Goal: Transaction & Acquisition: Book appointment/travel/reservation

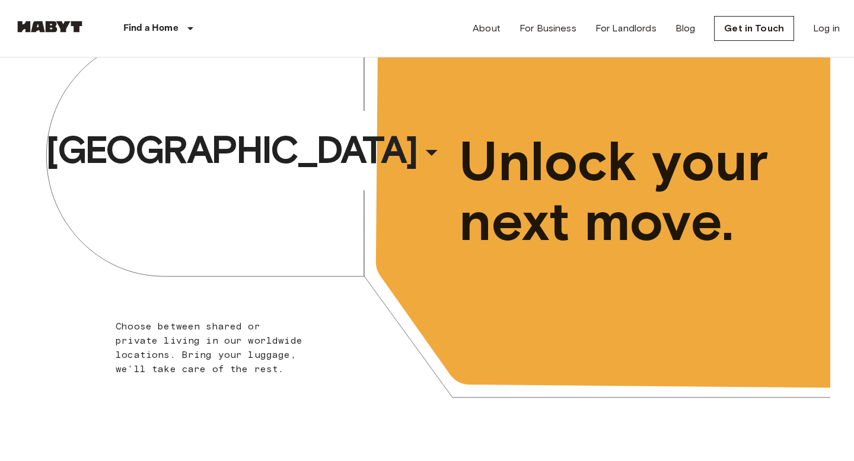
scroll to position [50, 0]
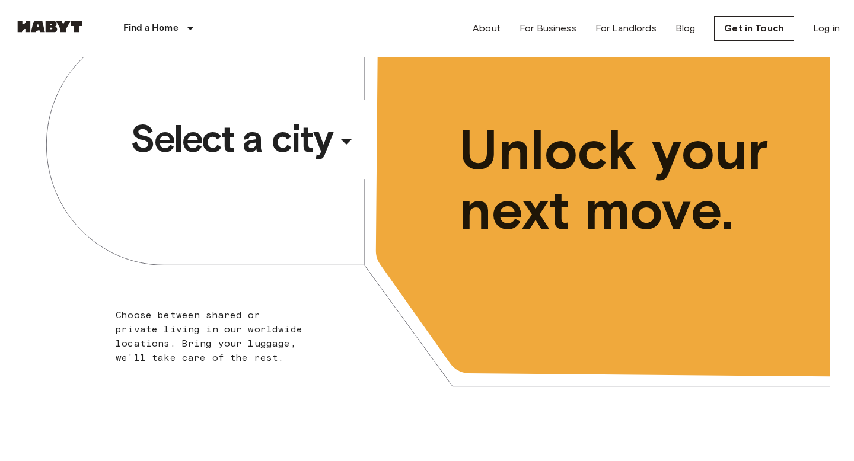
click at [354, 142] on div "​" at bounding box center [362, 151] width 122 height 24
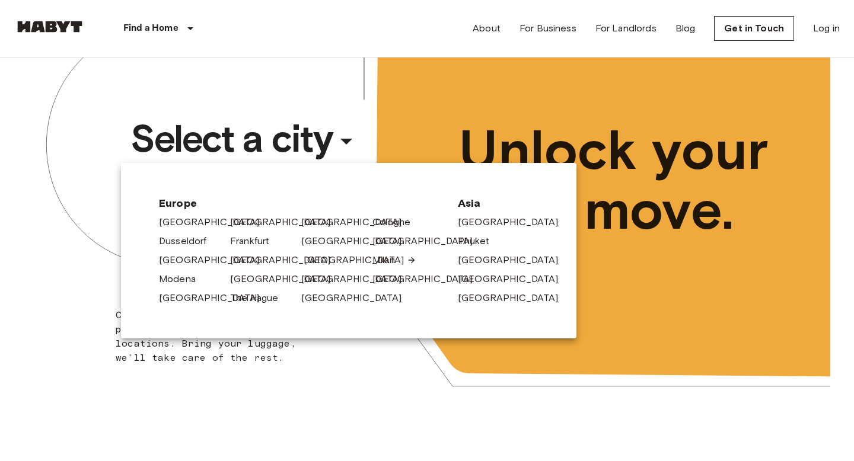
click at [315, 264] on link "[GEOGRAPHIC_DATA]" at bounding box center [360, 260] width 113 height 14
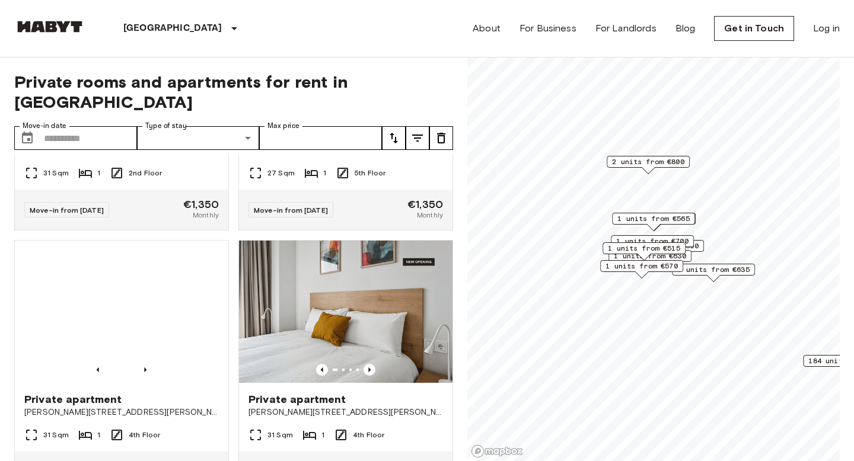
scroll to position [10147, 0]
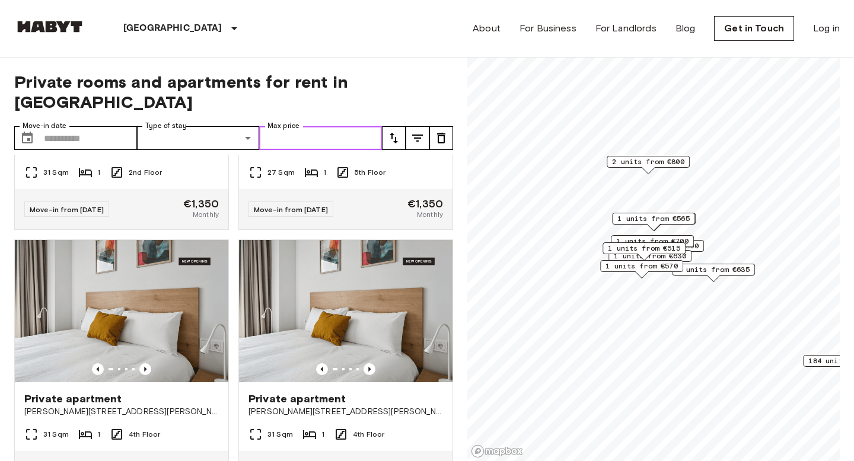
click at [327, 126] on input "Max price" at bounding box center [320, 138] width 123 height 24
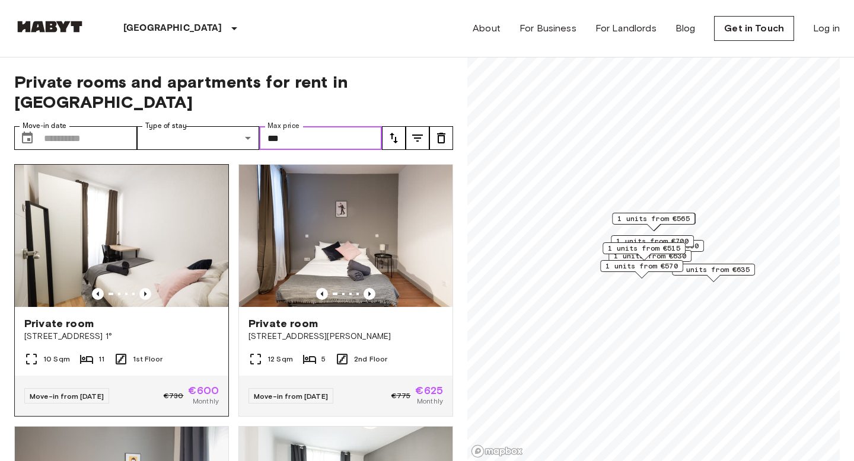
type input "***"
click at [152, 317] on div "Private room" at bounding box center [121, 324] width 194 height 14
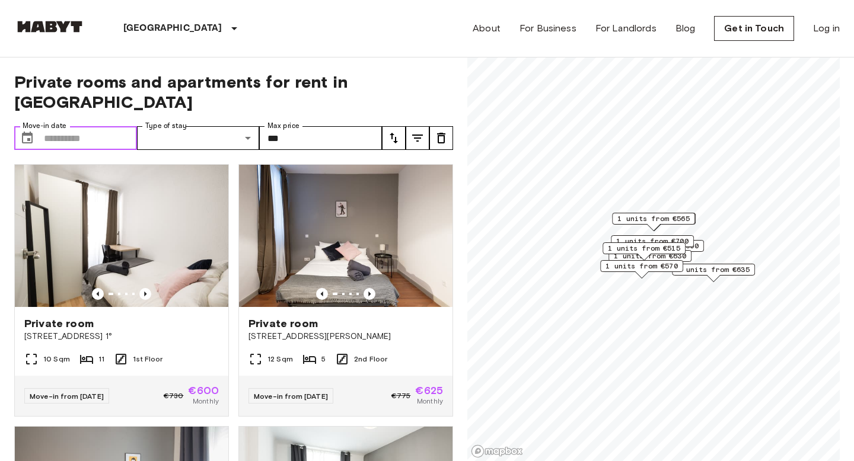
click at [90, 126] on input "Move-in date" at bounding box center [90, 138] width 93 height 24
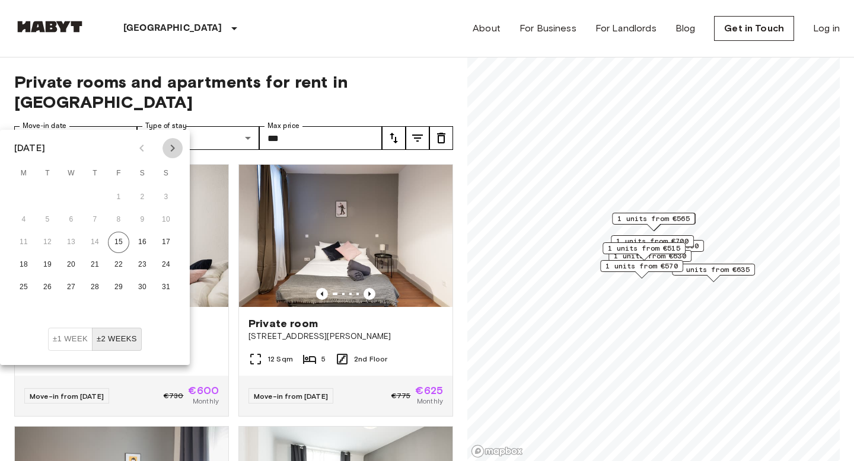
click at [170, 142] on icon "Next month" at bounding box center [172, 148] width 14 height 14
click at [21, 197] on button "1" at bounding box center [23, 197] width 21 height 21
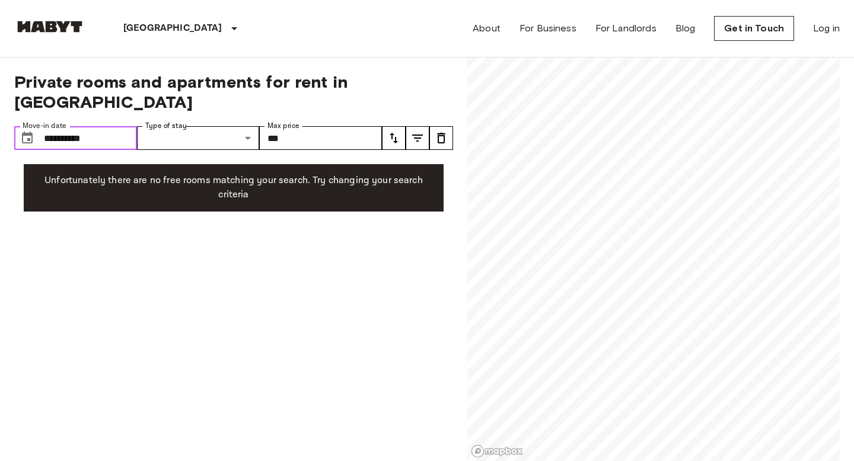
click at [78, 126] on input "**********" at bounding box center [90, 138] width 93 height 24
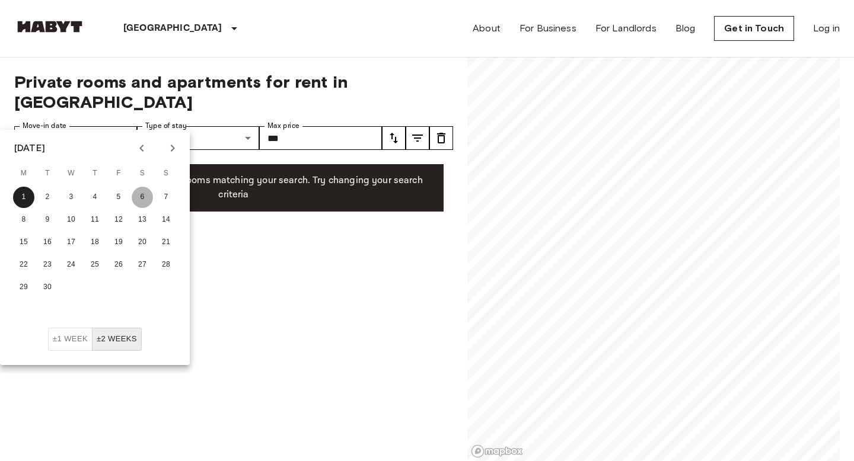
click at [149, 195] on button "6" at bounding box center [142, 197] width 21 height 21
type input "**********"
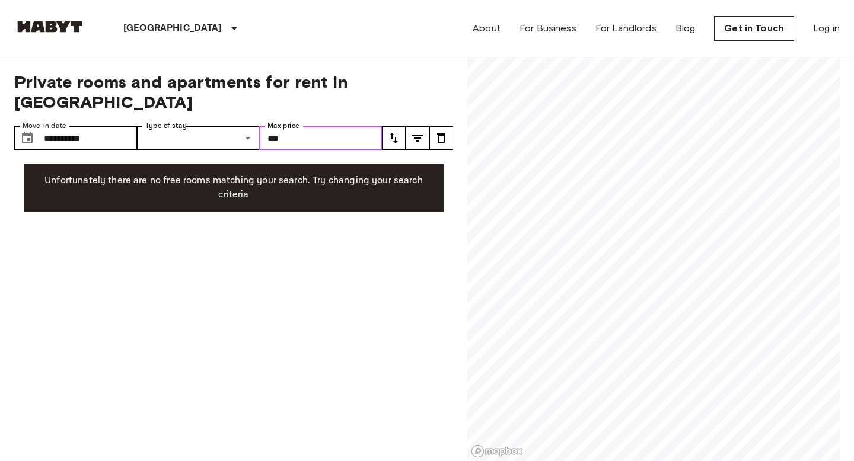
click at [339, 126] on input "***" at bounding box center [320, 138] width 123 height 24
type input "*"
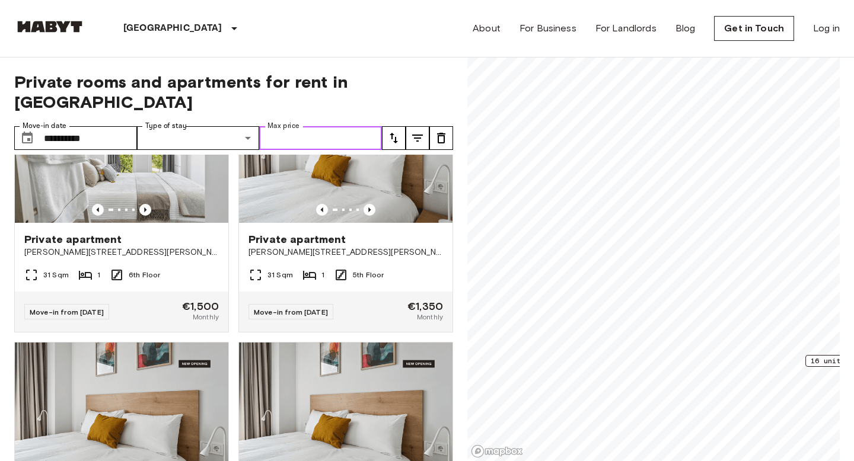
scroll to position [1793, 0]
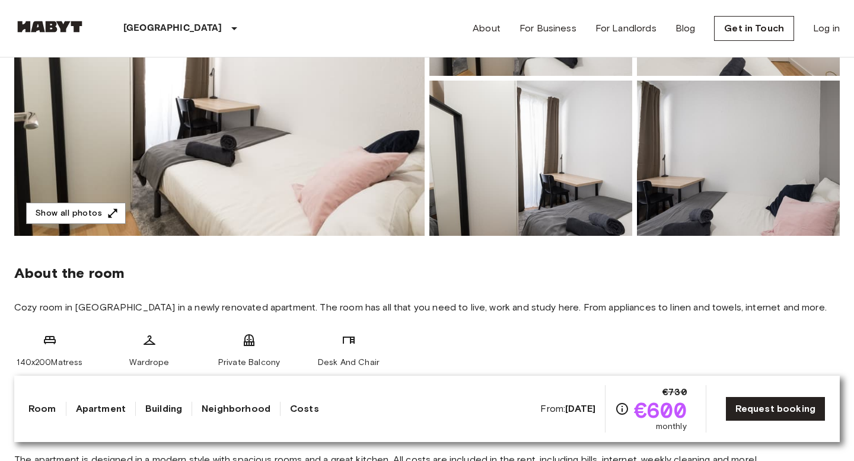
scroll to position [106, 0]
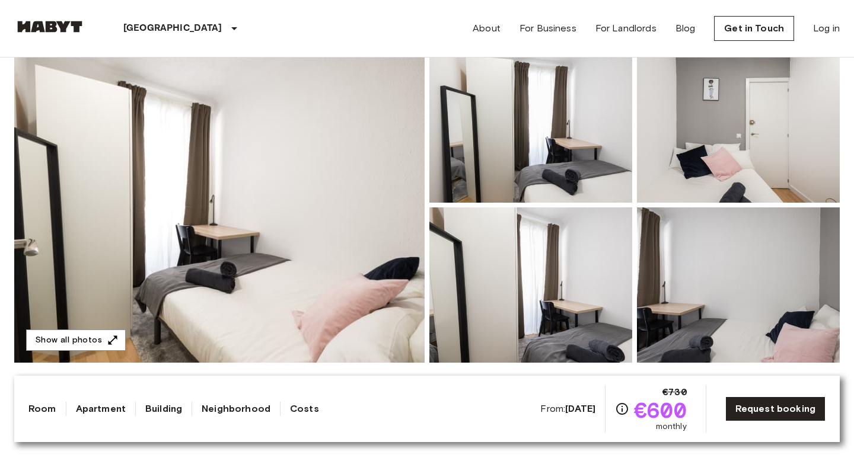
click at [277, 174] on img at bounding box center [219, 204] width 410 height 315
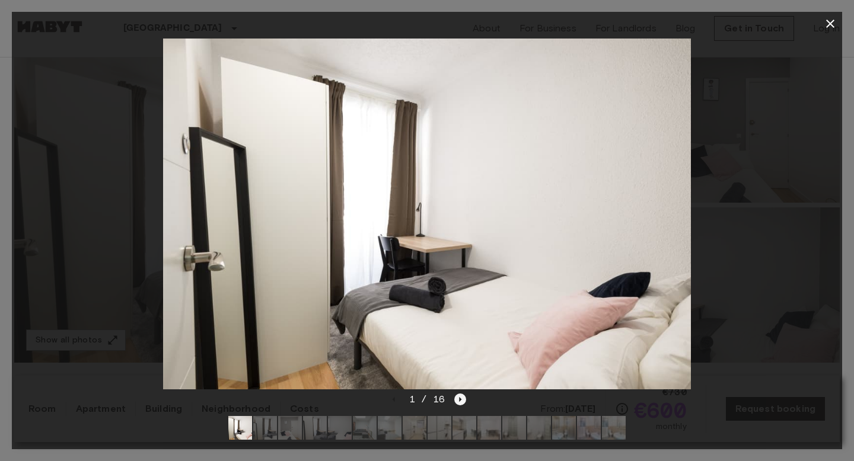
click at [461, 400] on icon "Next image" at bounding box center [460, 400] width 12 height 12
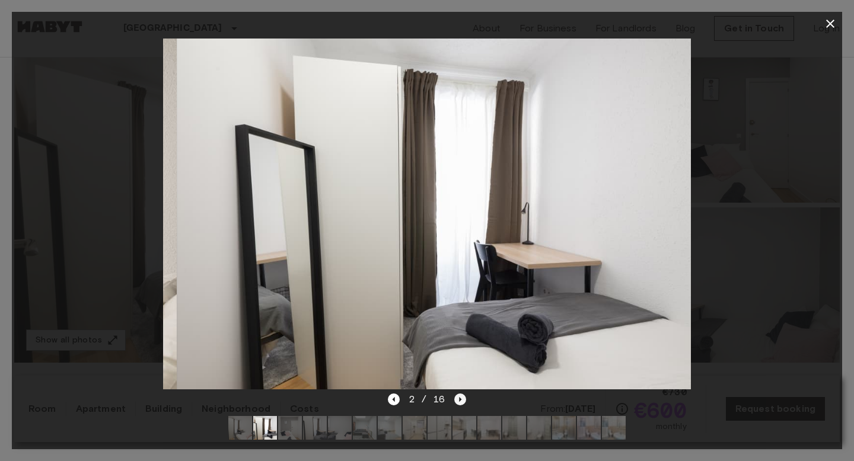
click at [461, 400] on icon "Next image" at bounding box center [460, 400] width 12 height 12
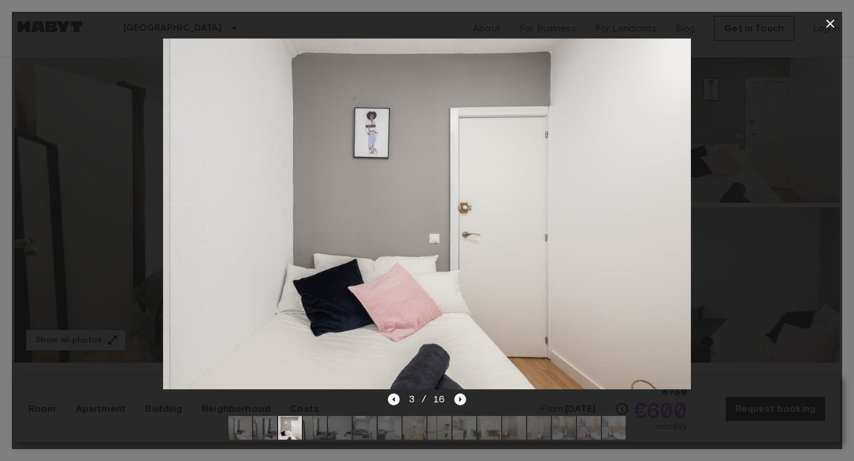
click at [461, 400] on icon "Next image" at bounding box center [460, 400] width 12 height 12
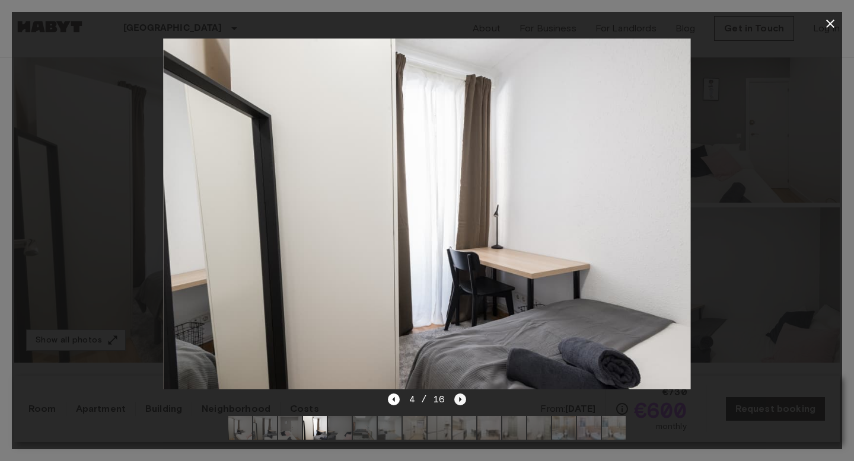
click at [461, 400] on icon "Next image" at bounding box center [460, 400] width 12 height 12
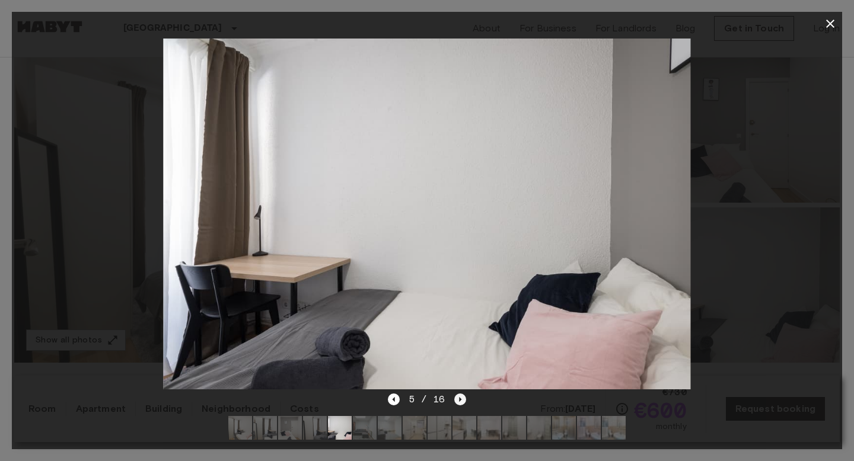
click at [461, 400] on icon "Next image" at bounding box center [460, 400] width 12 height 12
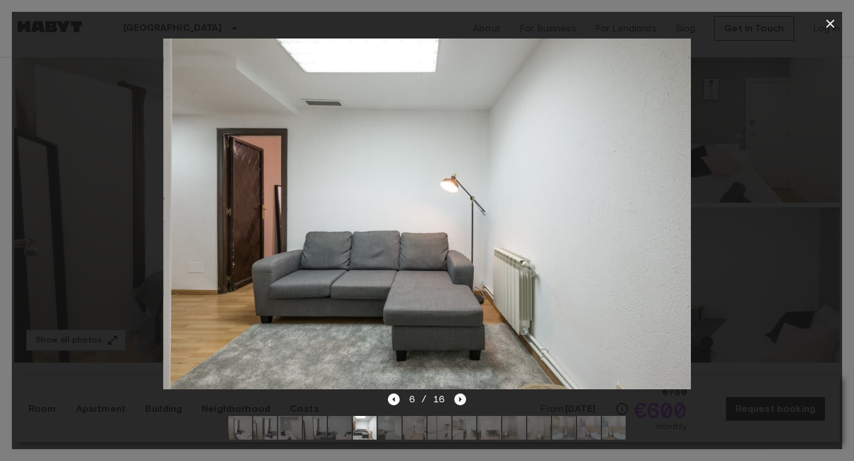
click at [461, 400] on icon "Next image" at bounding box center [460, 400] width 12 height 12
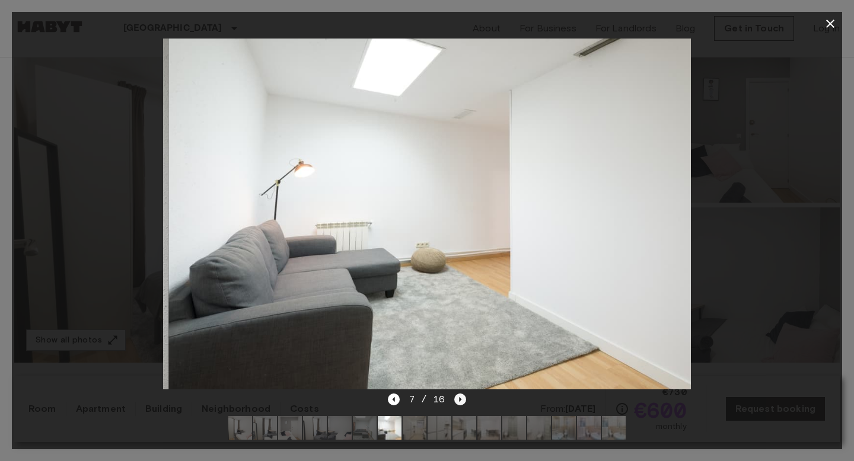
click at [461, 400] on icon "Next image" at bounding box center [460, 400] width 12 height 12
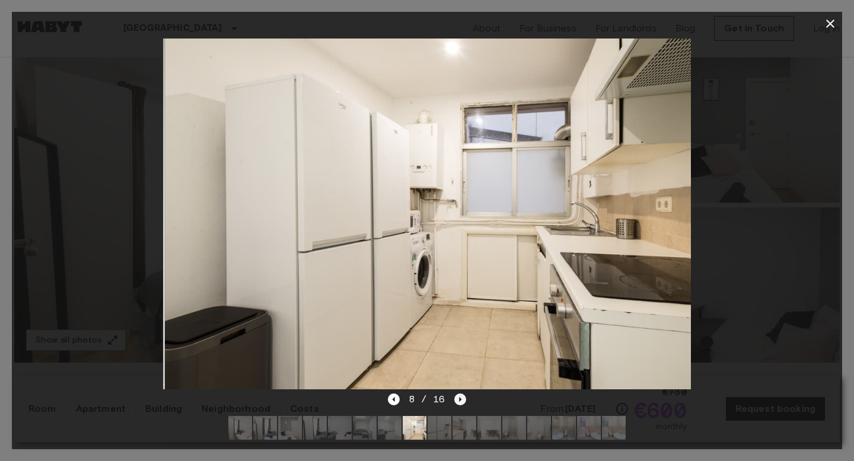
click at [461, 400] on icon "Next image" at bounding box center [460, 400] width 12 height 12
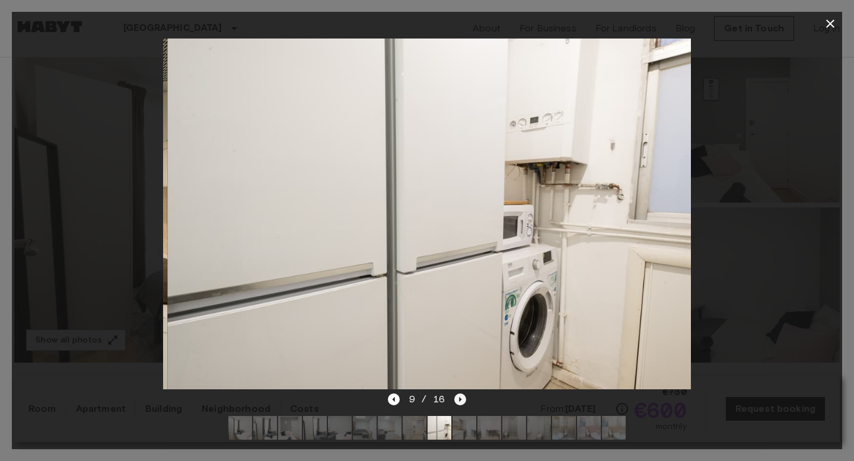
click at [461, 400] on icon "Next image" at bounding box center [460, 400] width 12 height 12
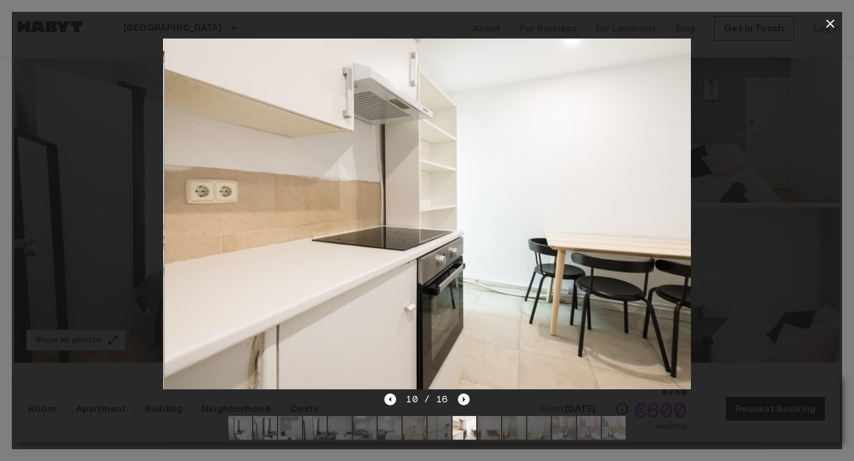
click at [461, 400] on icon "Next image" at bounding box center [464, 400] width 12 height 12
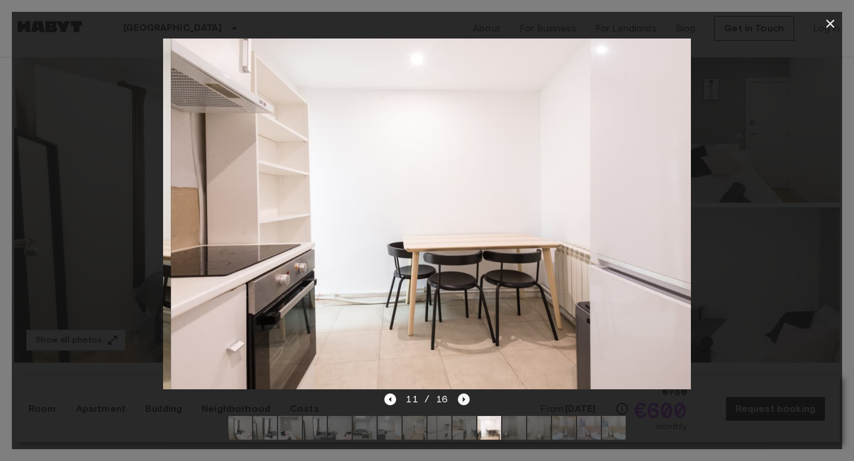
click at [461, 400] on icon "Next image" at bounding box center [464, 400] width 12 height 12
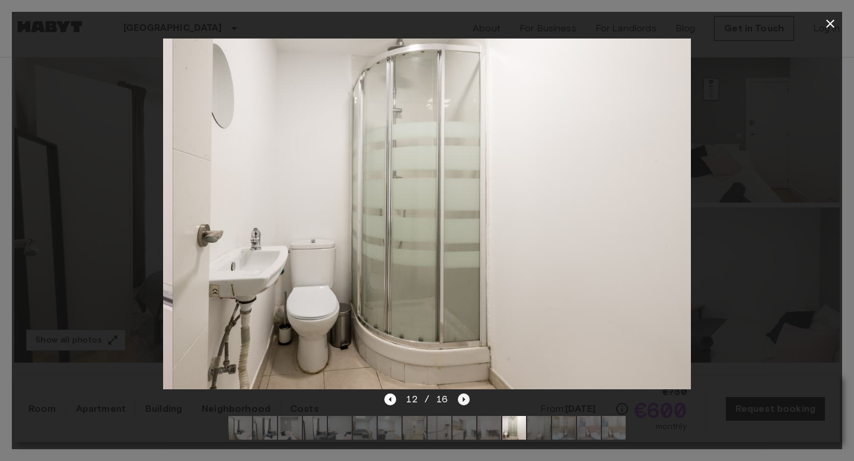
click at [461, 400] on icon "Next image" at bounding box center [464, 400] width 12 height 12
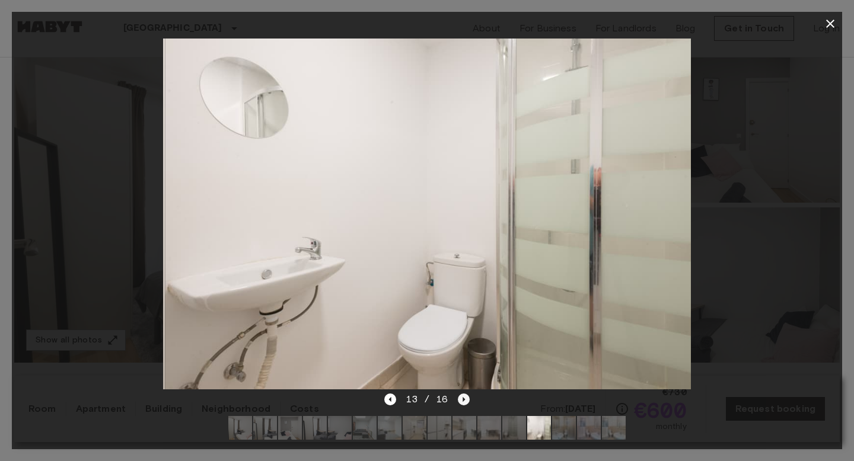
click at [461, 400] on icon "Next image" at bounding box center [464, 400] width 12 height 12
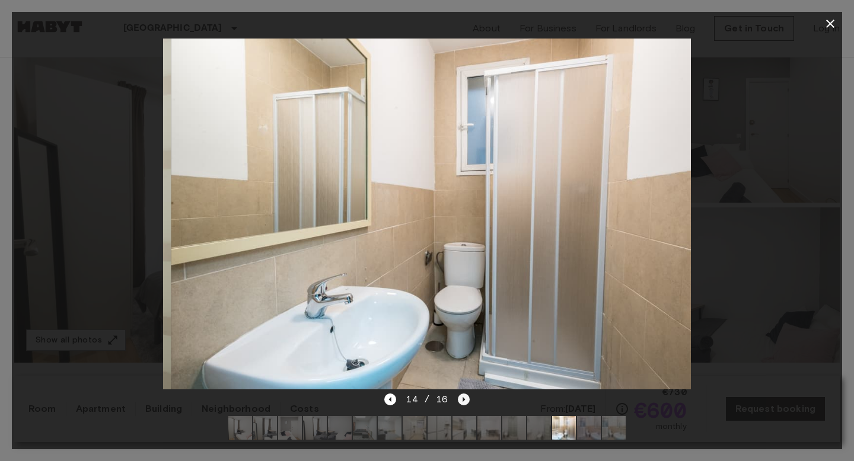
click at [461, 400] on icon "Next image" at bounding box center [464, 400] width 12 height 12
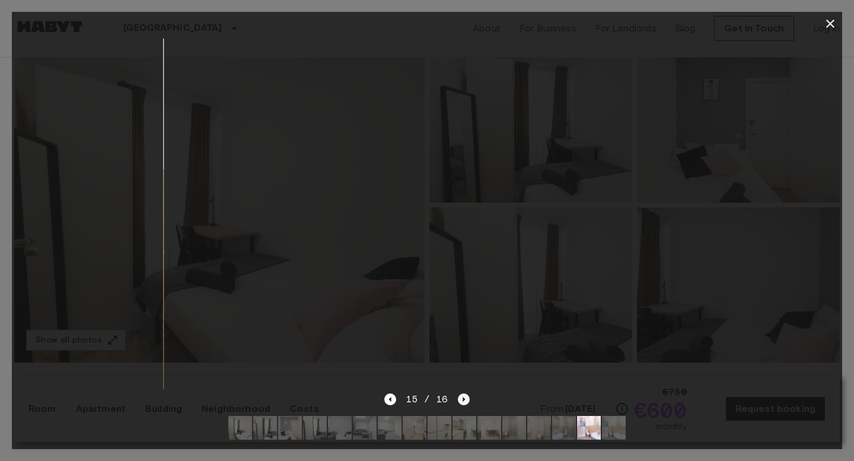
click at [461, 400] on icon "Next image" at bounding box center [464, 400] width 12 height 12
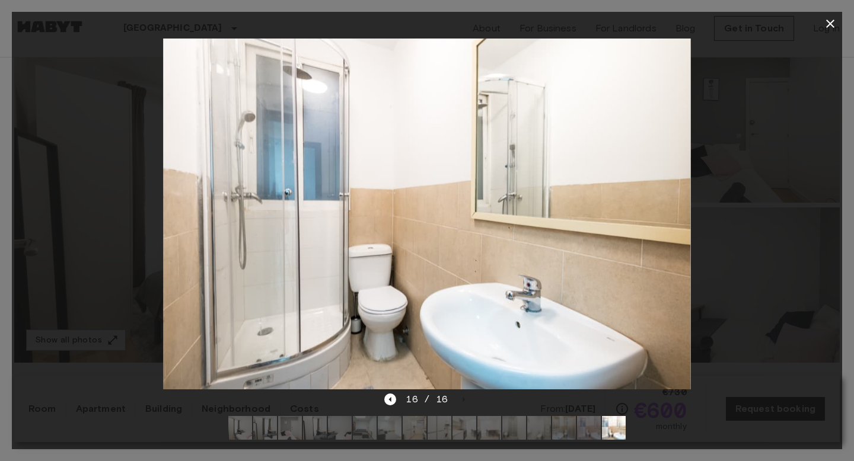
click at [833, 21] on icon "button" at bounding box center [830, 24] width 8 height 8
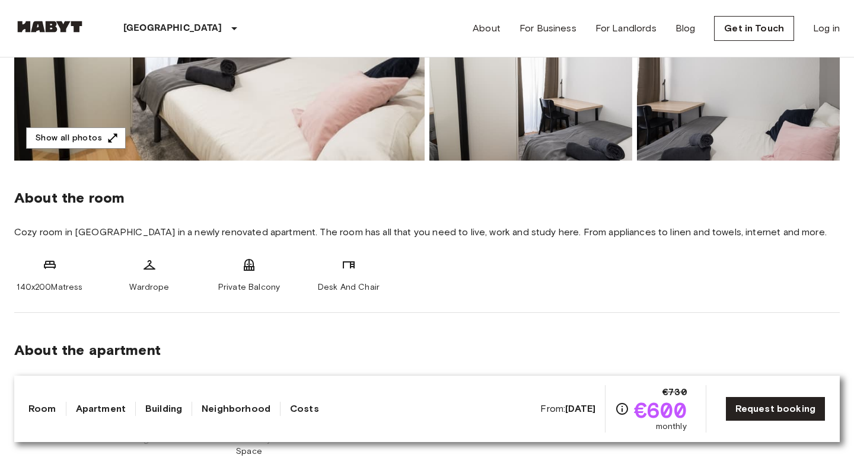
scroll to position [309, 0]
click at [573, 405] on b "Oct 1 2025" at bounding box center [580, 408] width 30 height 11
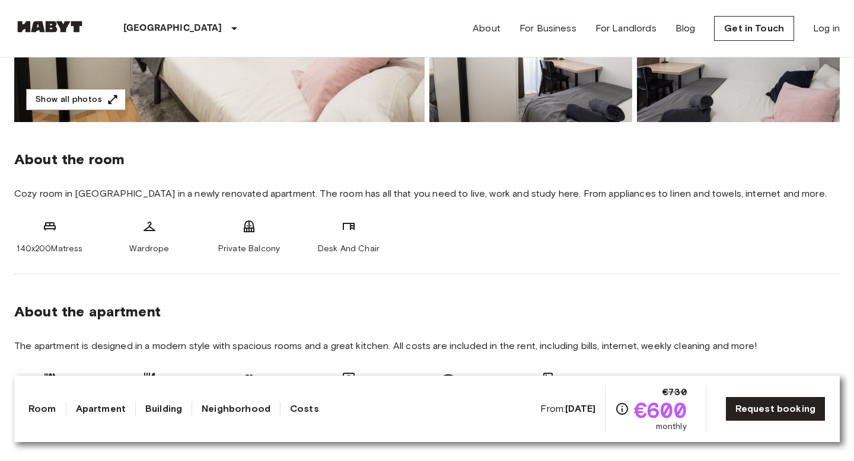
scroll to position [349, 0]
